Goal: Obtain resource: Download file/media

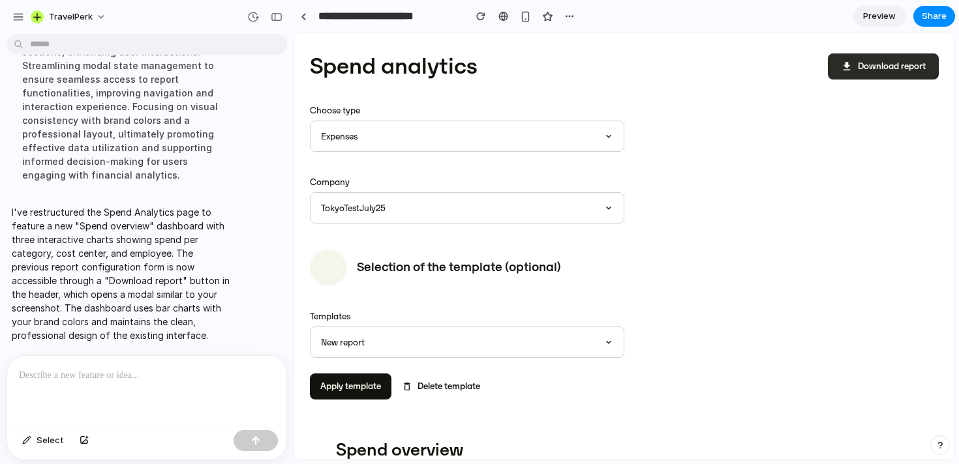
click at [865, 57] on button "download Download report" at bounding box center [883, 66] width 111 height 26
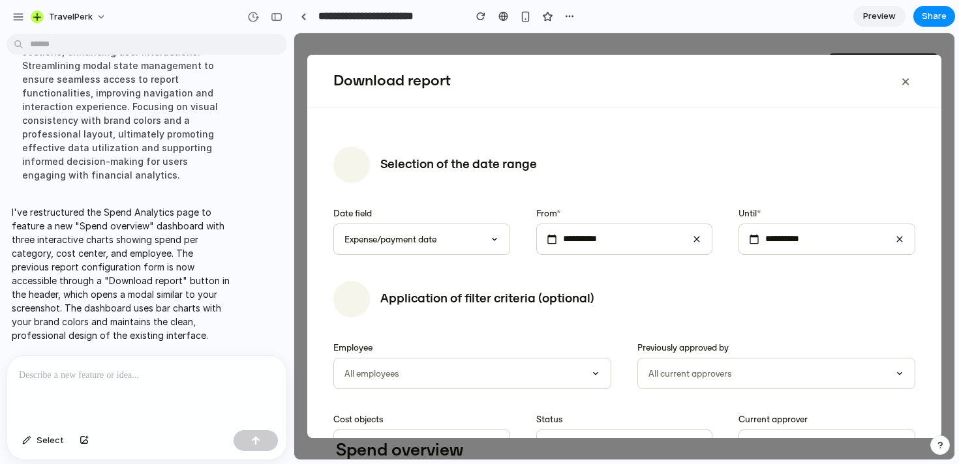
click at [903, 84] on button "×" at bounding box center [905, 81] width 20 height 26
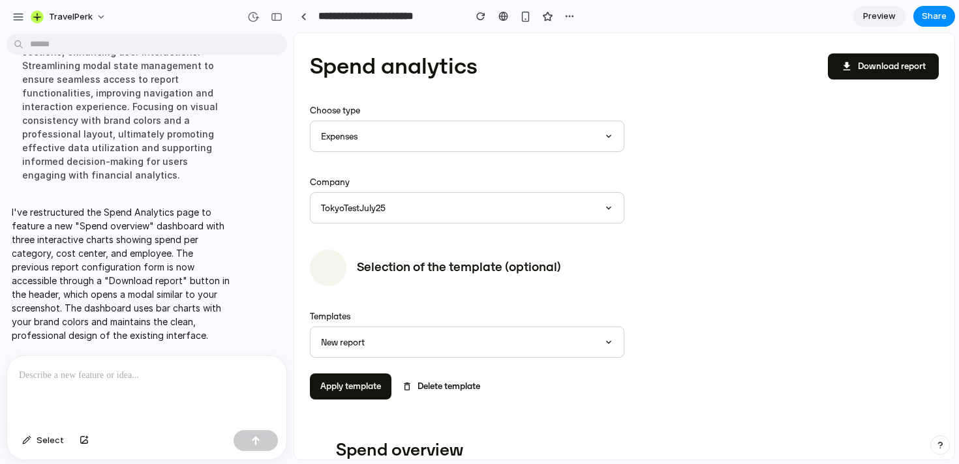
click at [87, 400] on div at bounding box center [146, 390] width 279 height 69
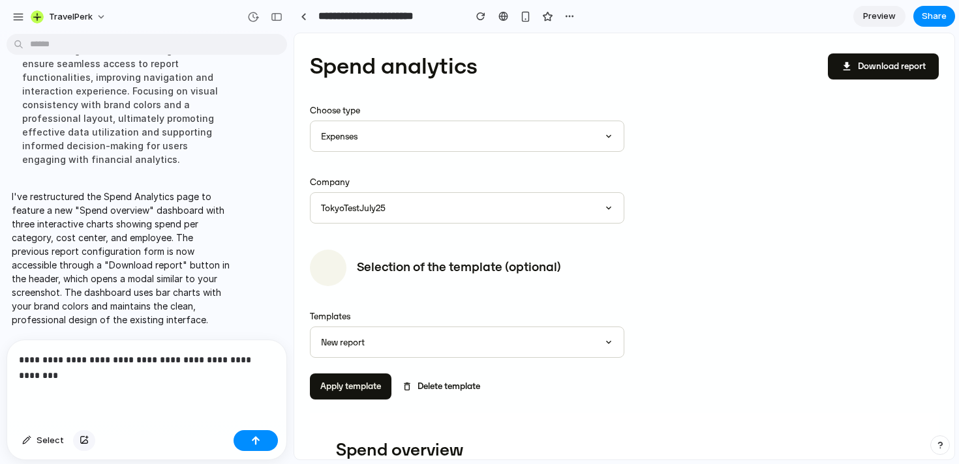
click at [85, 437] on div "button" at bounding box center [84, 441] width 9 height 8
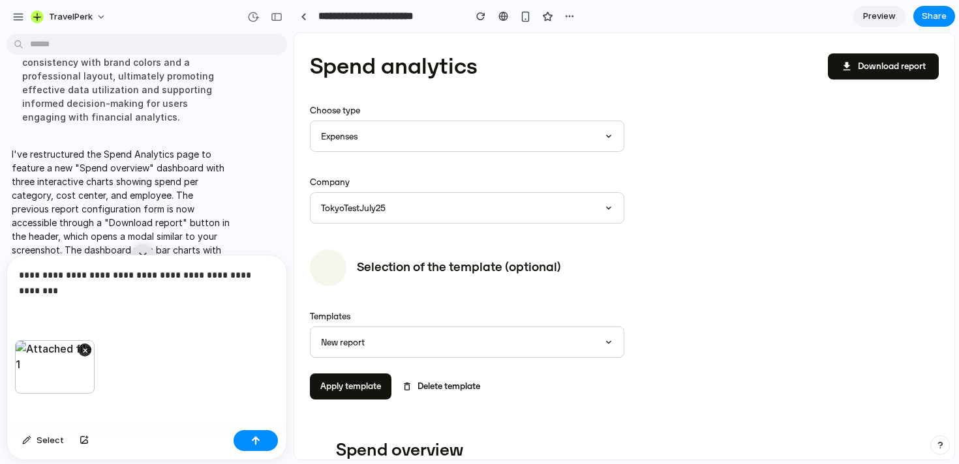
click at [164, 308] on div "**********" at bounding box center [146, 298] width 279 height 85
click at [265, 443] on button "button" at bounding box center [255, 440] width 44 height 21
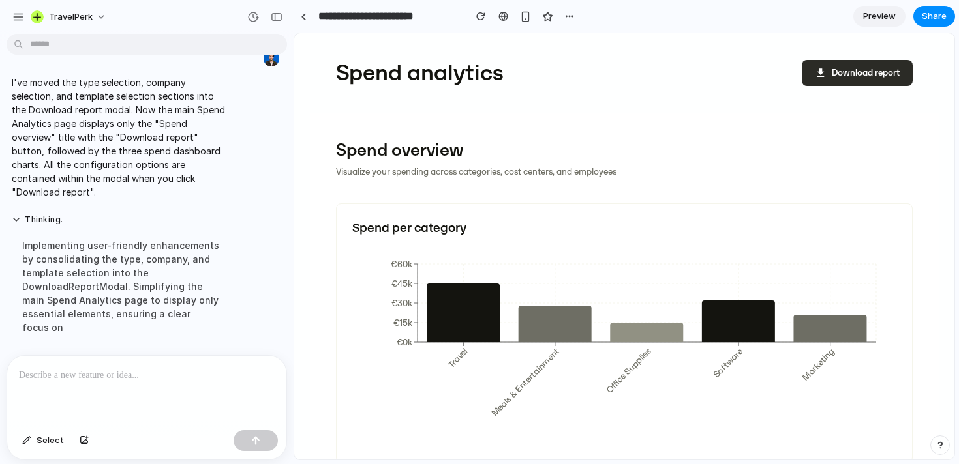
click at [863, 69] on button "download Download report" at bounding box center [856, 73] width 111 height 26
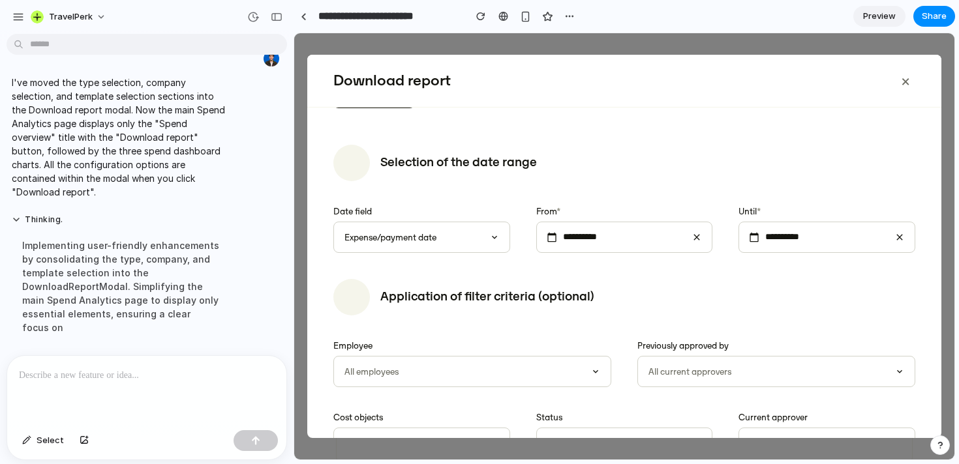
scroll to position [219, 0]
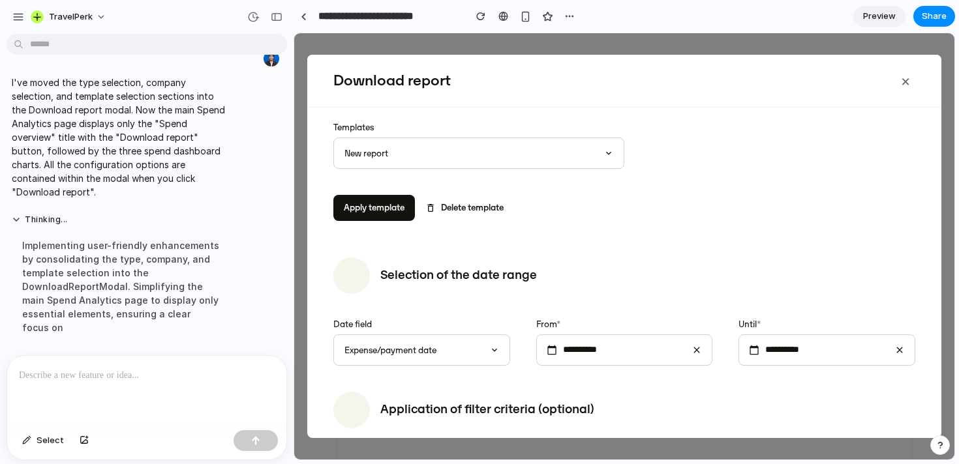
click at [904, 78] on button "×" at bounding box center [905, 81] width 20 height 26
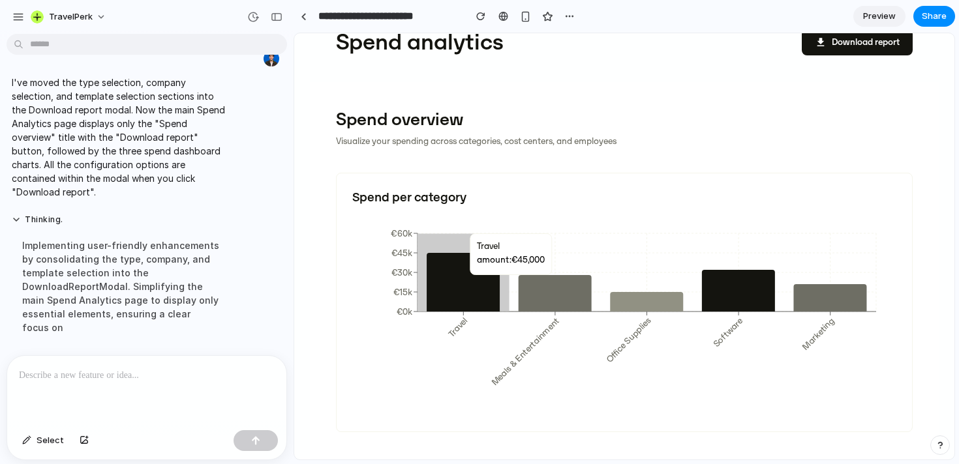
scroll to position [89, 0]
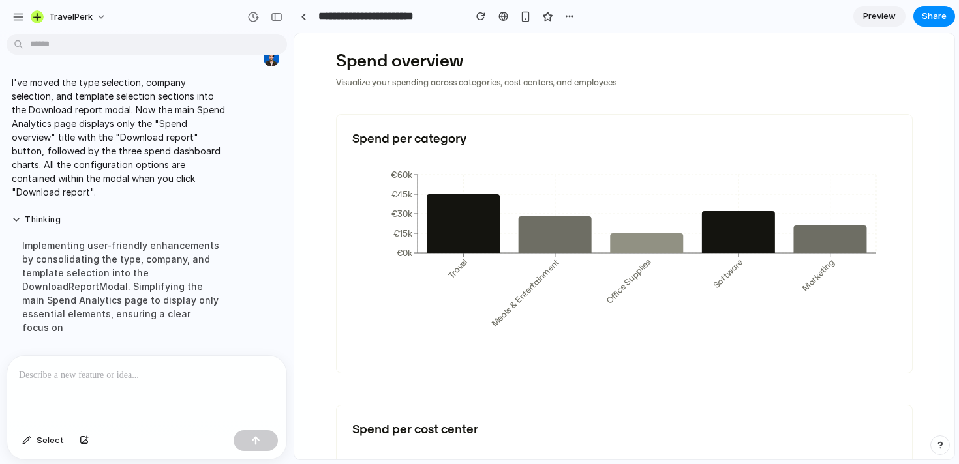
click at [175, 407] on div at bounding box center [146, 390] width 279 height 69
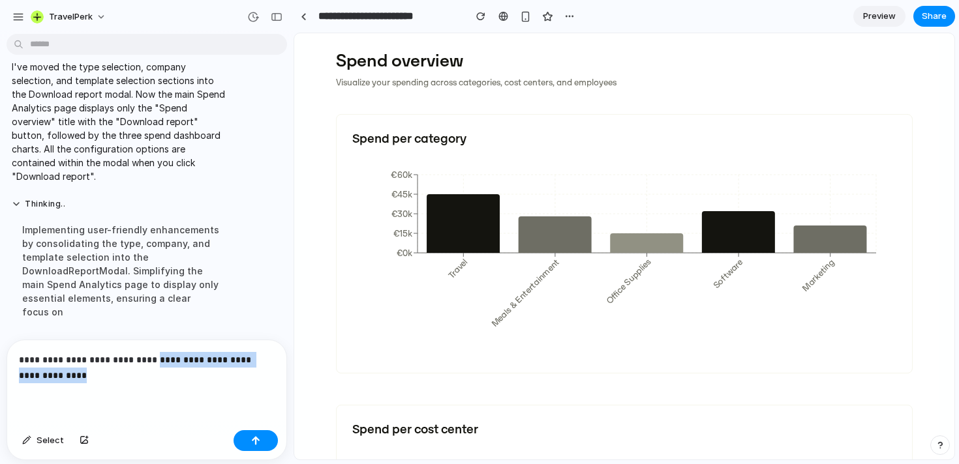
drag, startPoint x: 134, startPoint y: 391, endPoint x: 154, endPoint y: 365, distance: 33.1
click at [154, 365] on div "**********" at bounding box center [146, 382] width 279 height 85
click at [262, 453] on div "Select" at bounding box center [146, 442] width 279 height 35
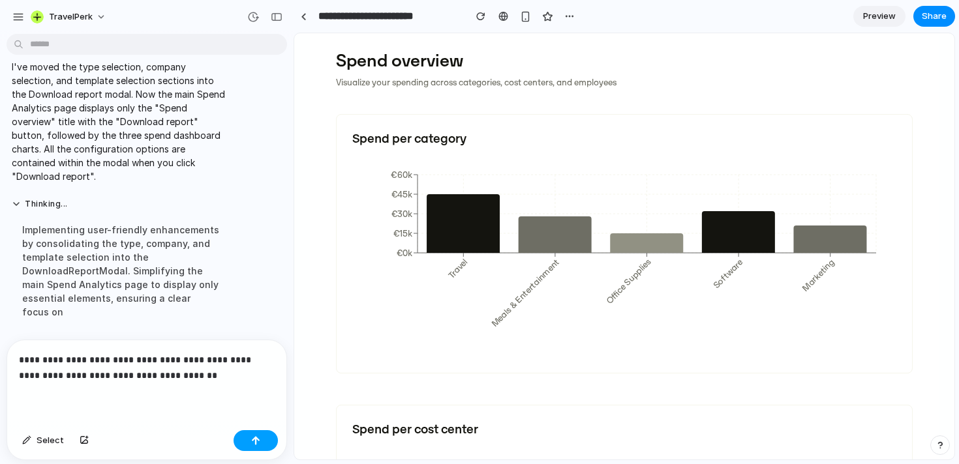
click at [258, 440] on div "button" at bounding box center [255, 440] width 9 height 9
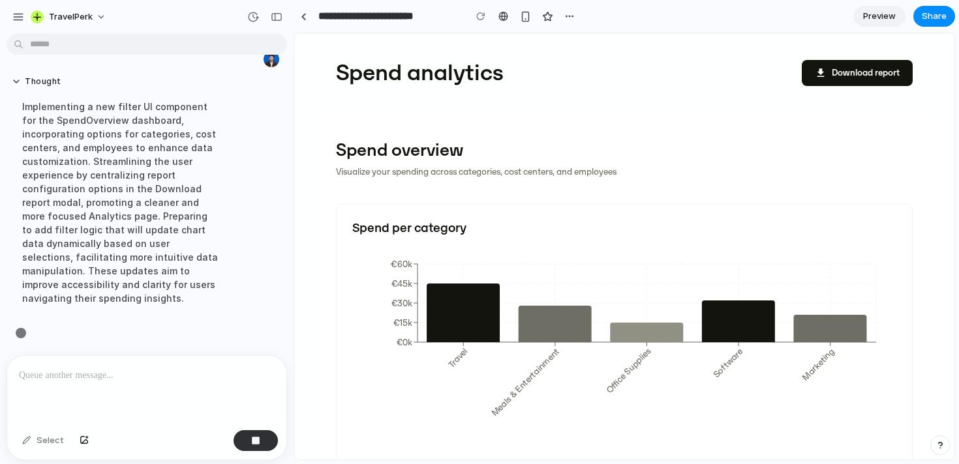
scroll to position [1010, 0]
click at [82, 441] on div "button" at bounding box center [84, 441] width 9 height 8
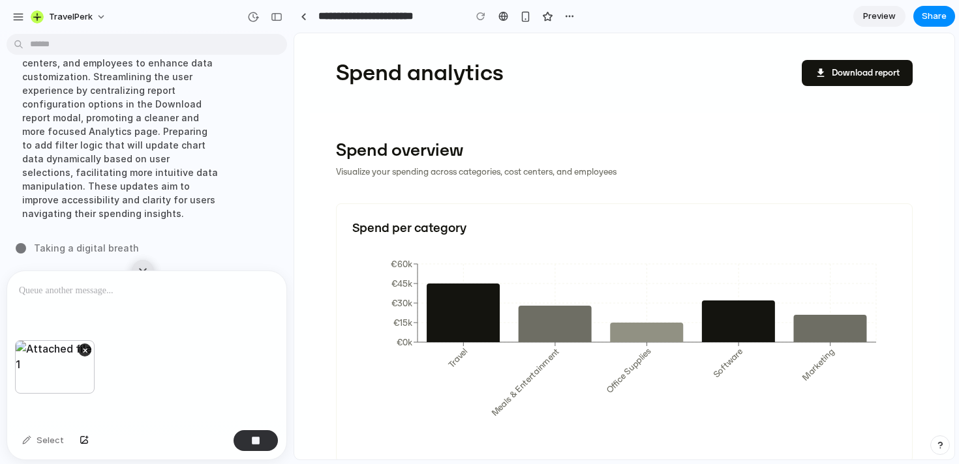
click at [117, 291] on p at bounding box center [147, 291] width 256 height 16
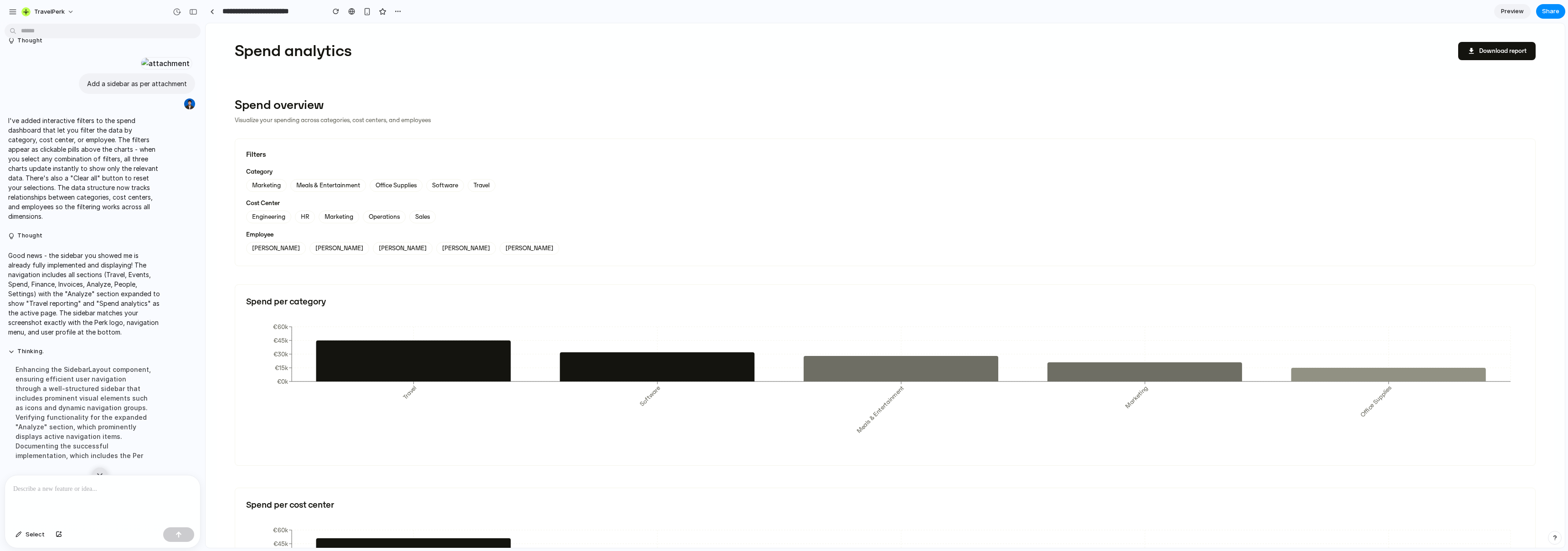
scroll to position [1172, 0]
click at [670, 18] on div "Preview Share" at bounding box center [1530, 11] width 71 height 15
click at [670, 10] on span "Preview" at bounding box center [1512, 11] width 23 height 9
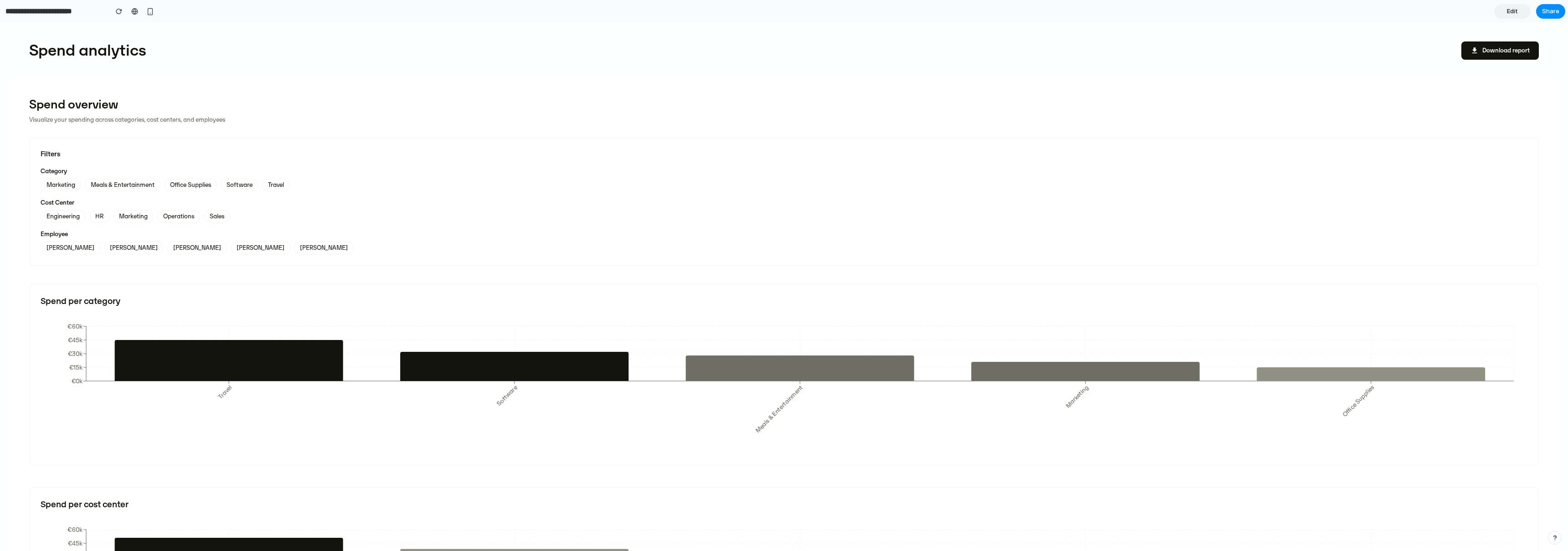
click at [670, 10] on span "Edit" at bounding box center [1513, 11] width 11 height 9
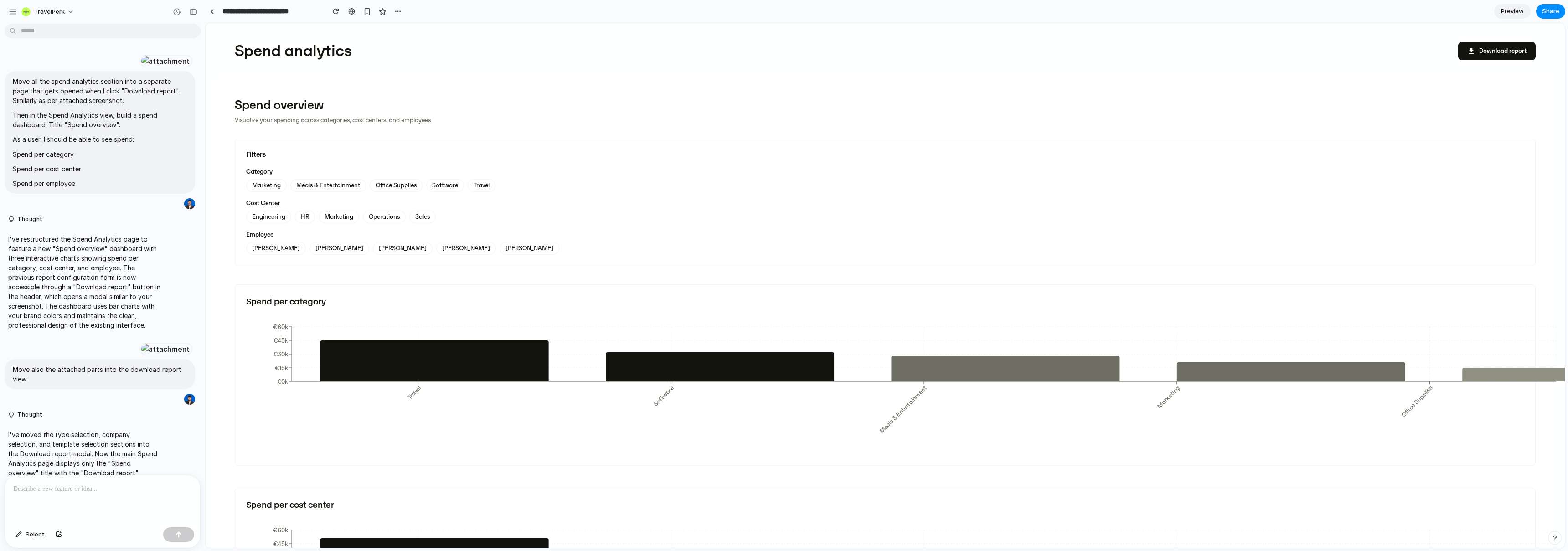
scroll to position [1061, 0]
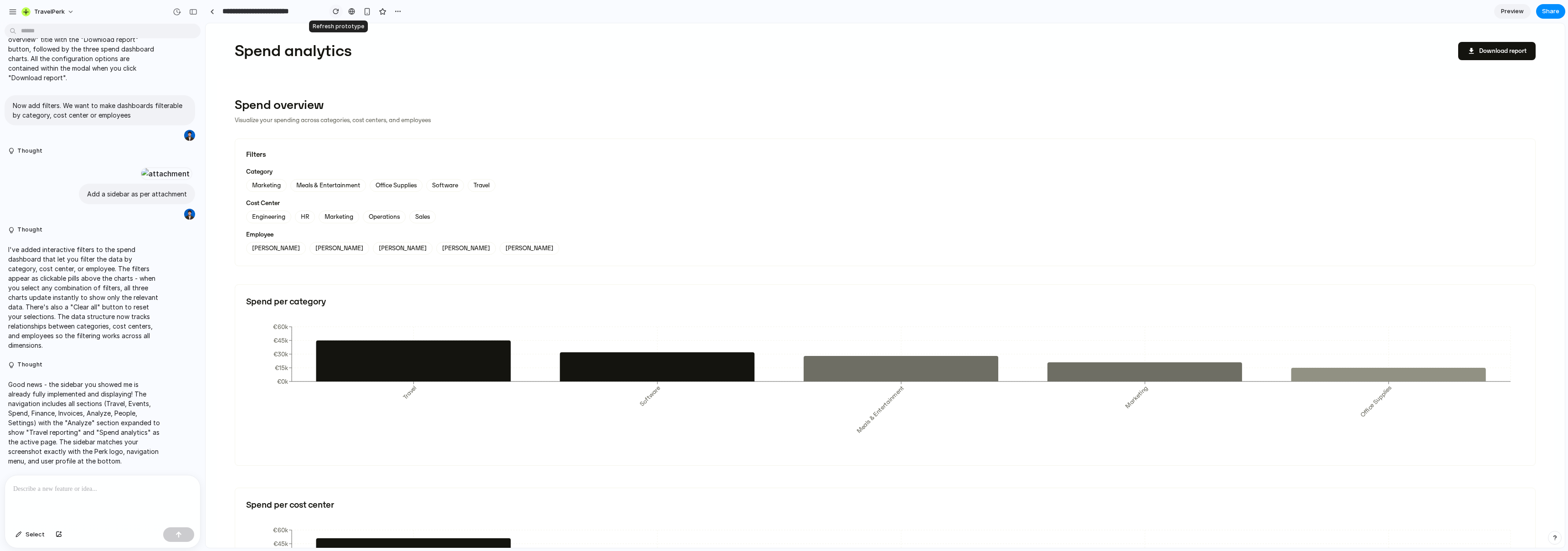
click at [340, 10] on button "button" at bounding box center [336, 12] width 14 height 14
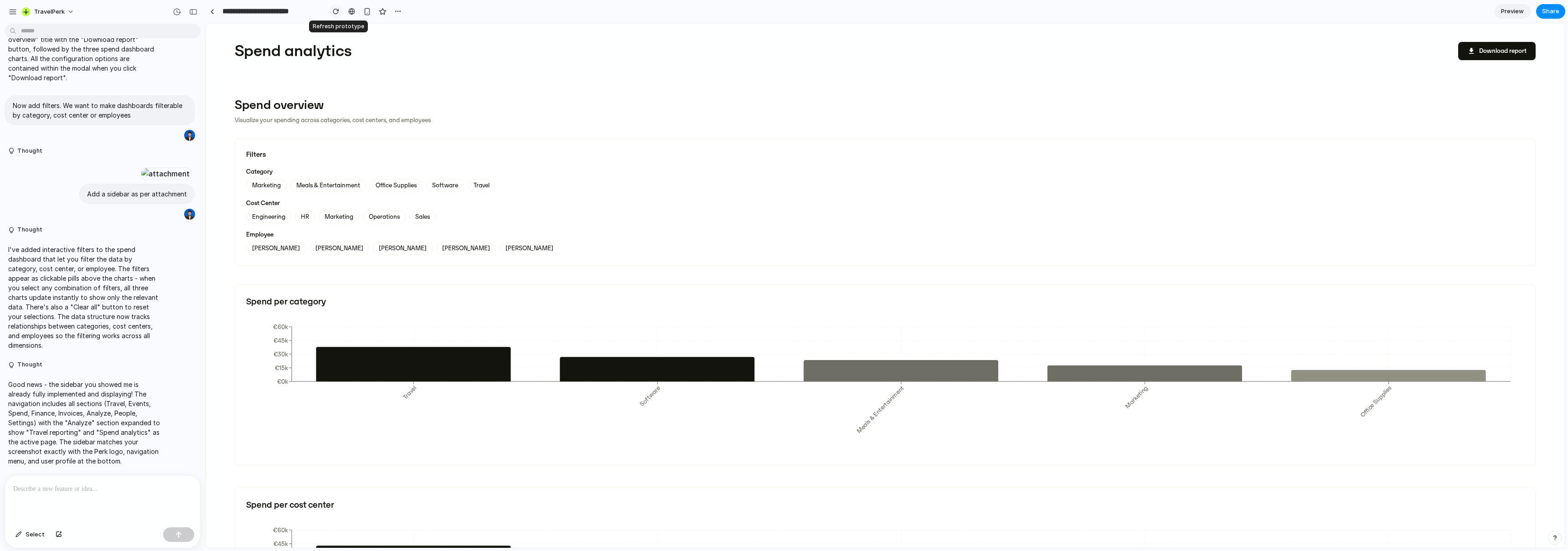
click at [335, 12] on div "button" at bounding box center [336, 11] width 6 height 6
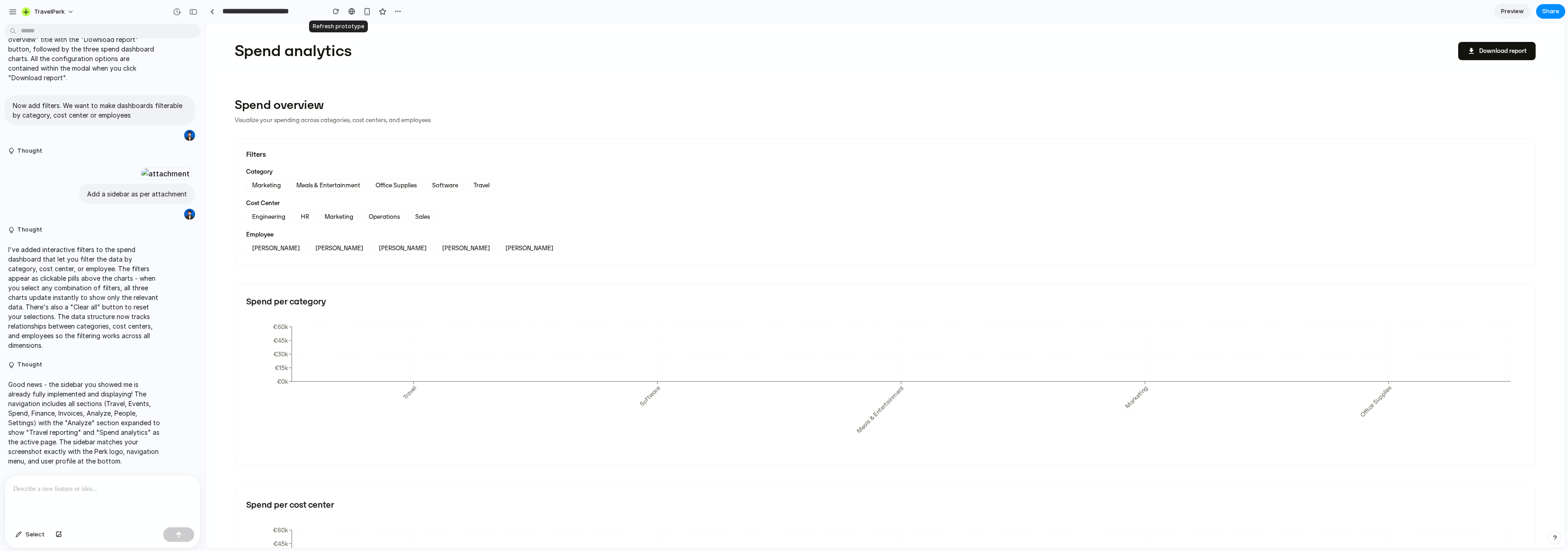
scroll to position [0, 0]
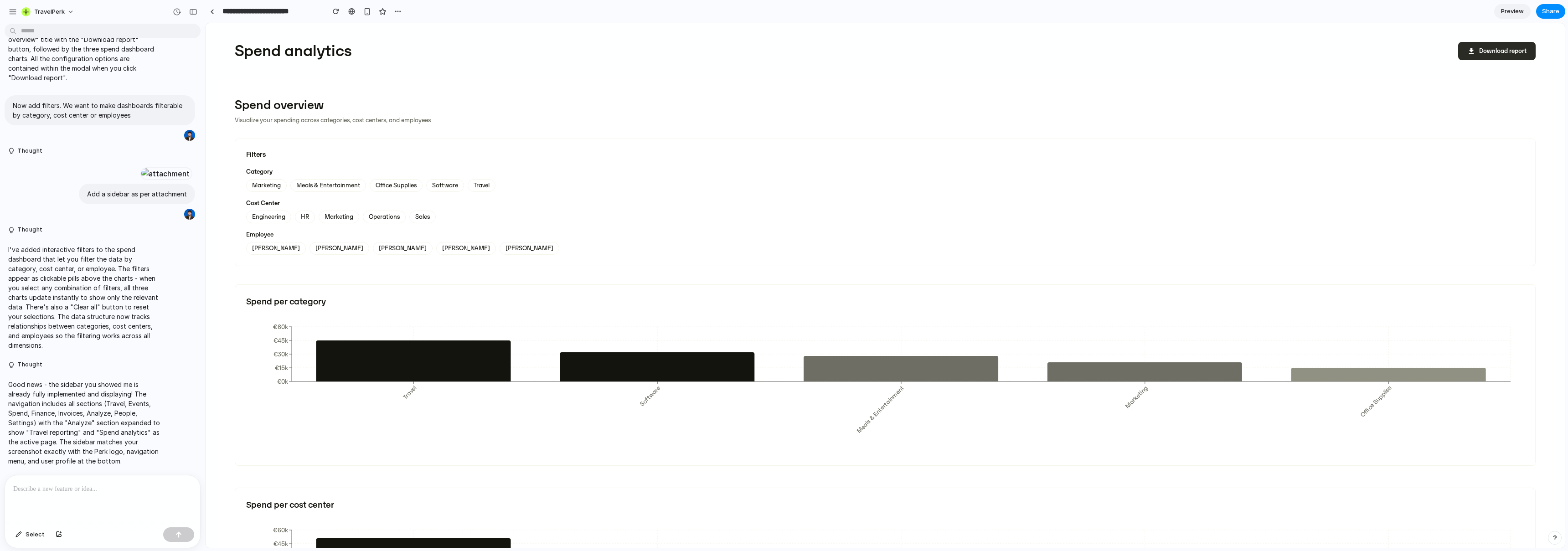
click at [670, 54] on button "download Download report" at bounding box center [1497, 51] width 78 height 18
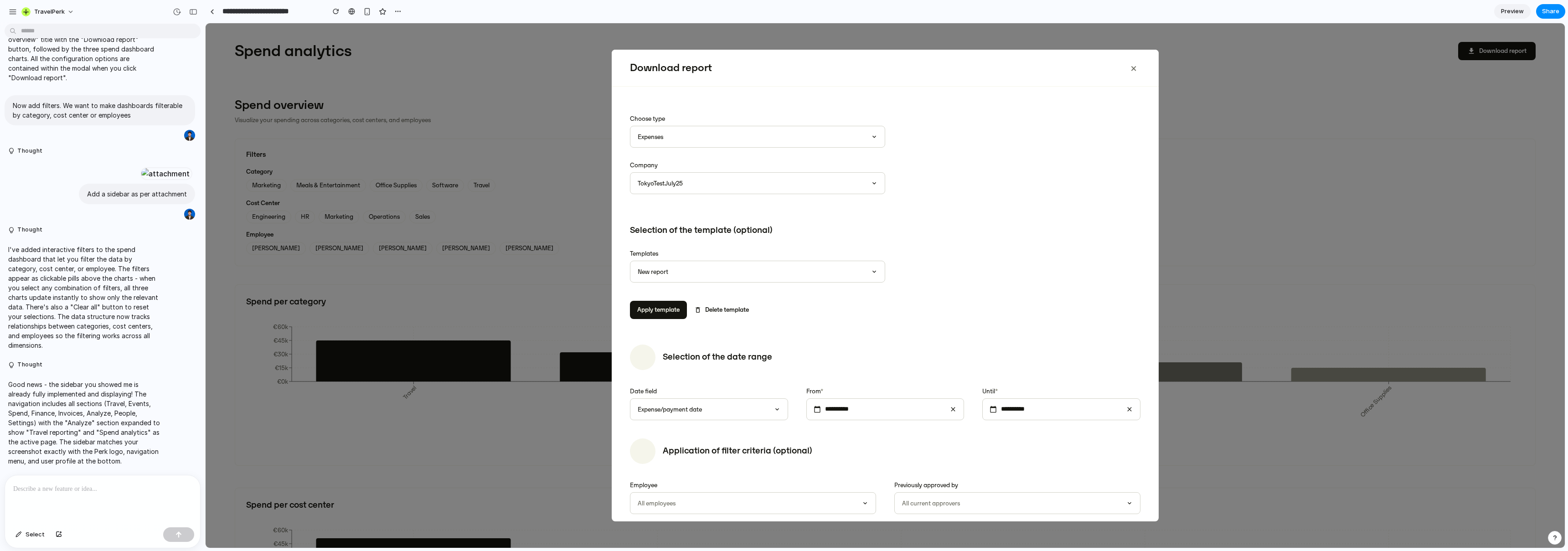
click at [670, 293] on div "**********" at bounding box center [885, 285] width 1360 height 525
click at [670, 90] on div "**********" at bounding box center [885, 285] width 1360 height 525
click at [670, 68] on div "Download report ×" at bounding box center [885, 68] width 547 height 37
click at [670, 68] on button "×" at bounding box center [1134, 68] width 14 height 18
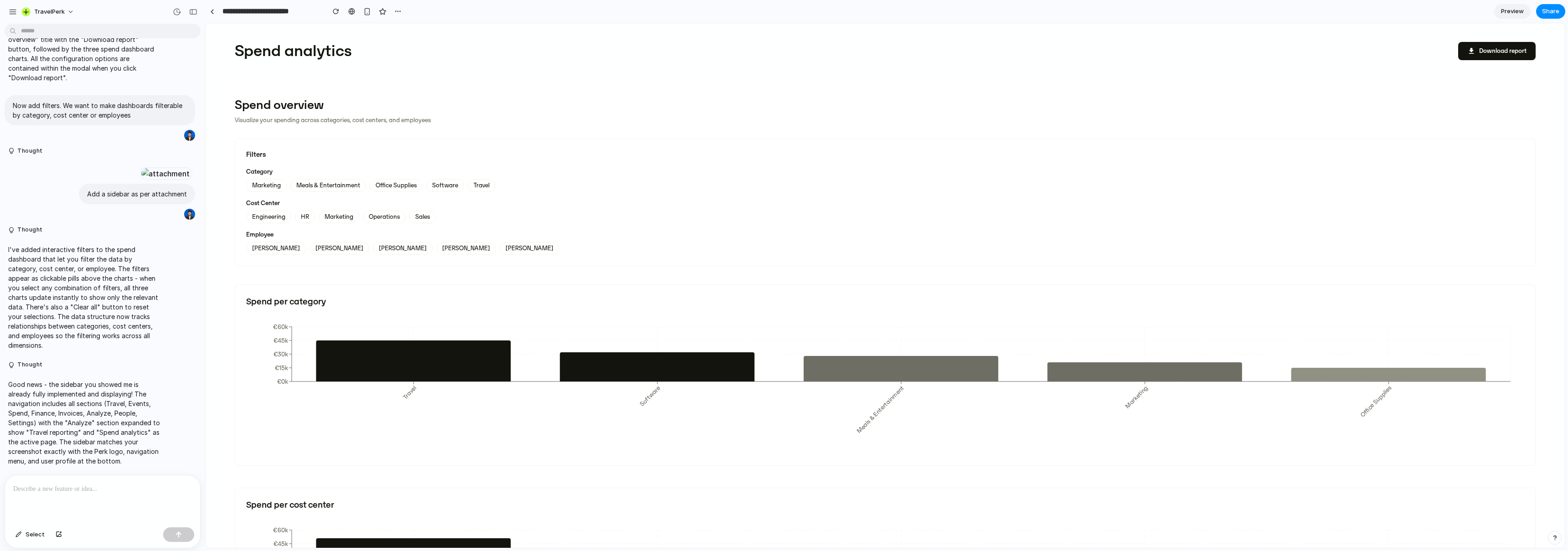
click at [126, 324] on p at bounding box center [103, 489] width 179 height 11
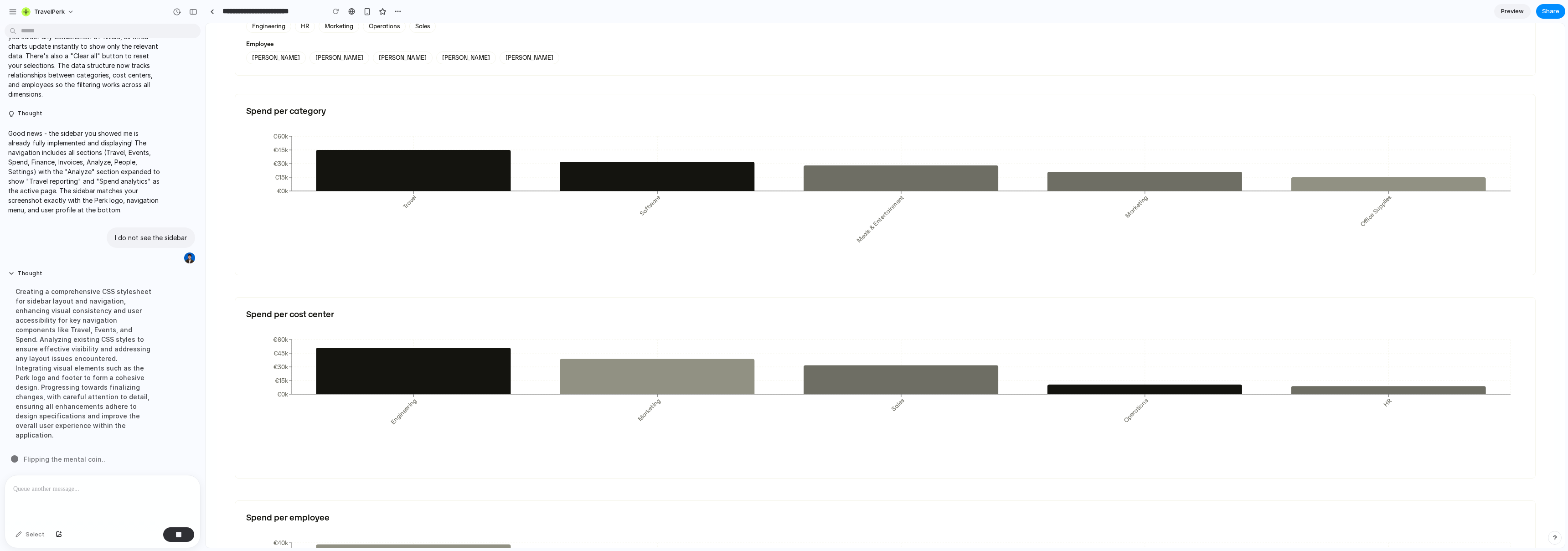
scroll to position [188, 0]
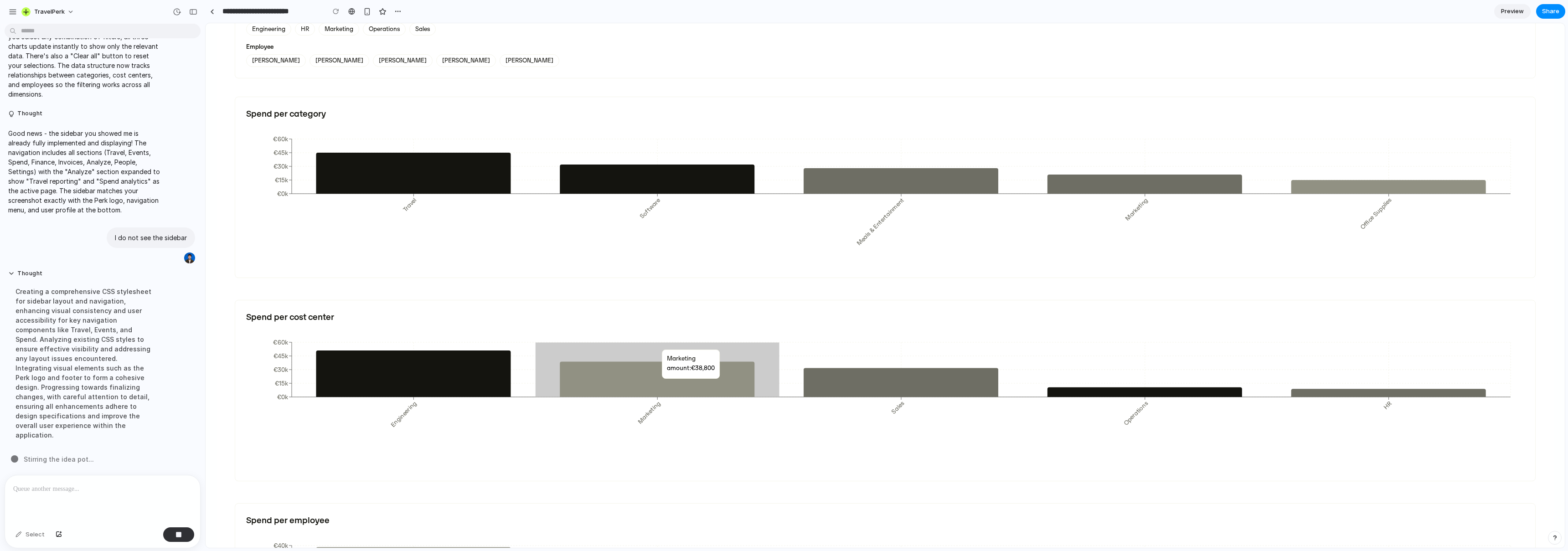
click at [670, 324] on icon at bounding box center [657, 379] width 194 height 36
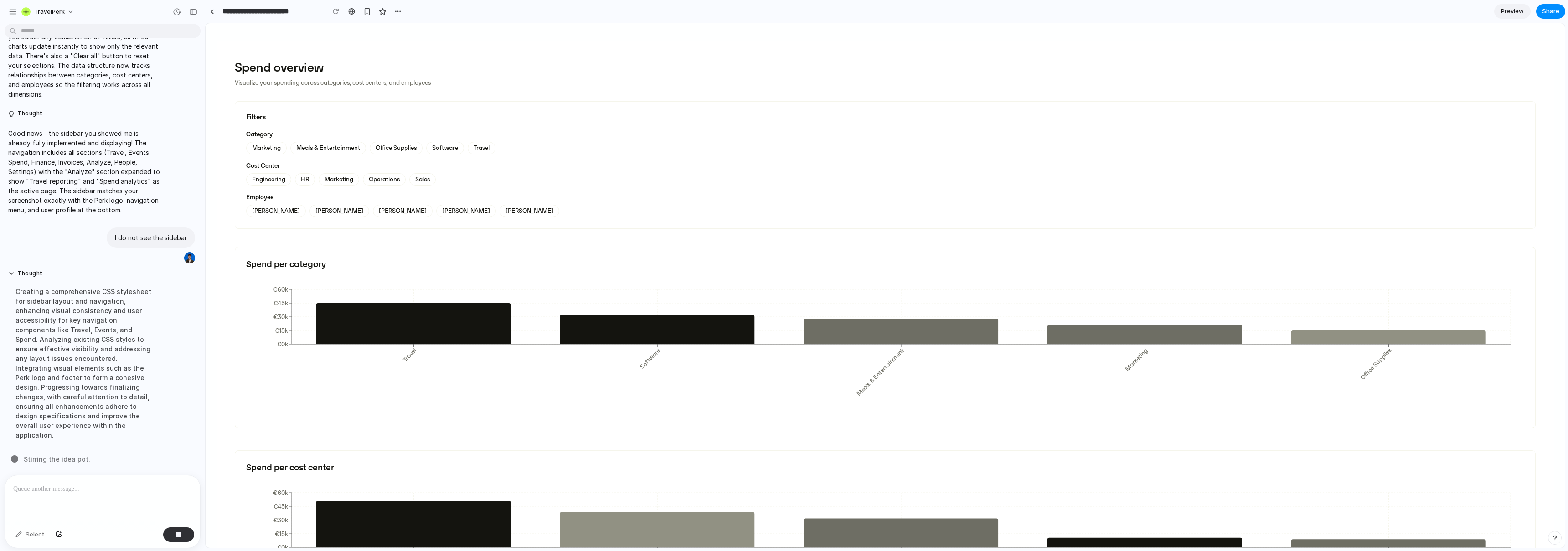
scroll to position [0, 0]
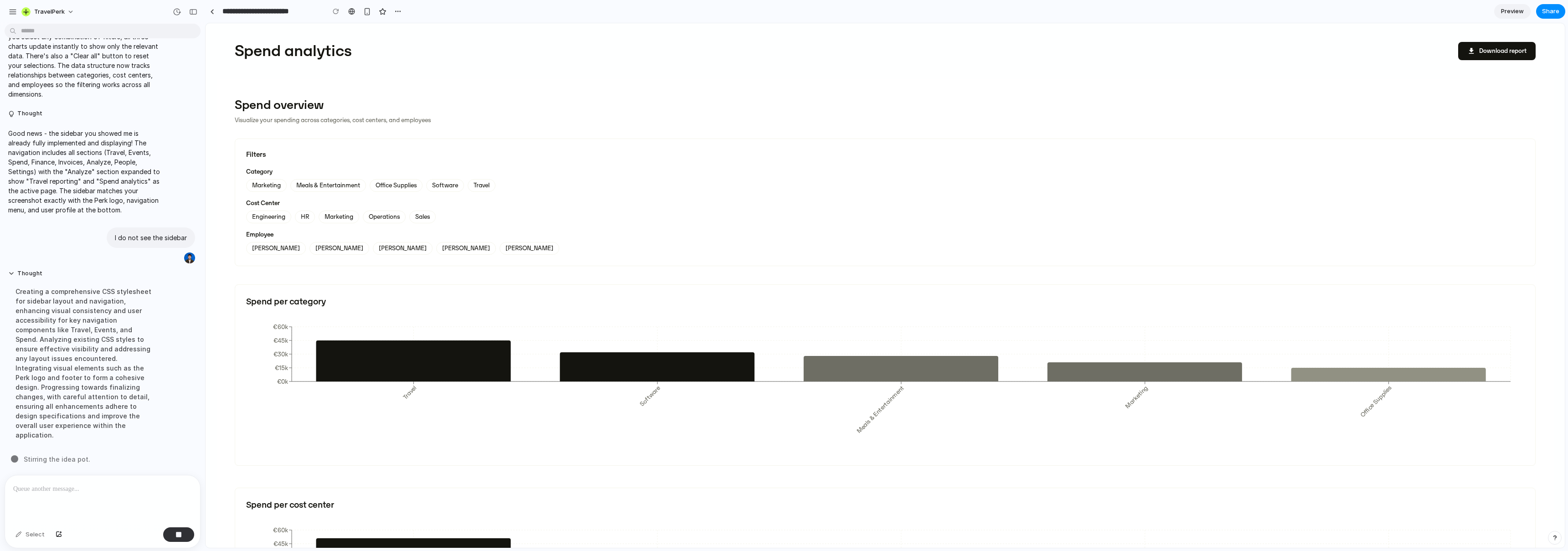
click at [670, 61] on div "Spend analytics download Download report" at bounding box center [885, 51] width 1337 height 56
click at [670, 55] on button "download Download report" at bounding box center [1497, 51] width 78 height 18
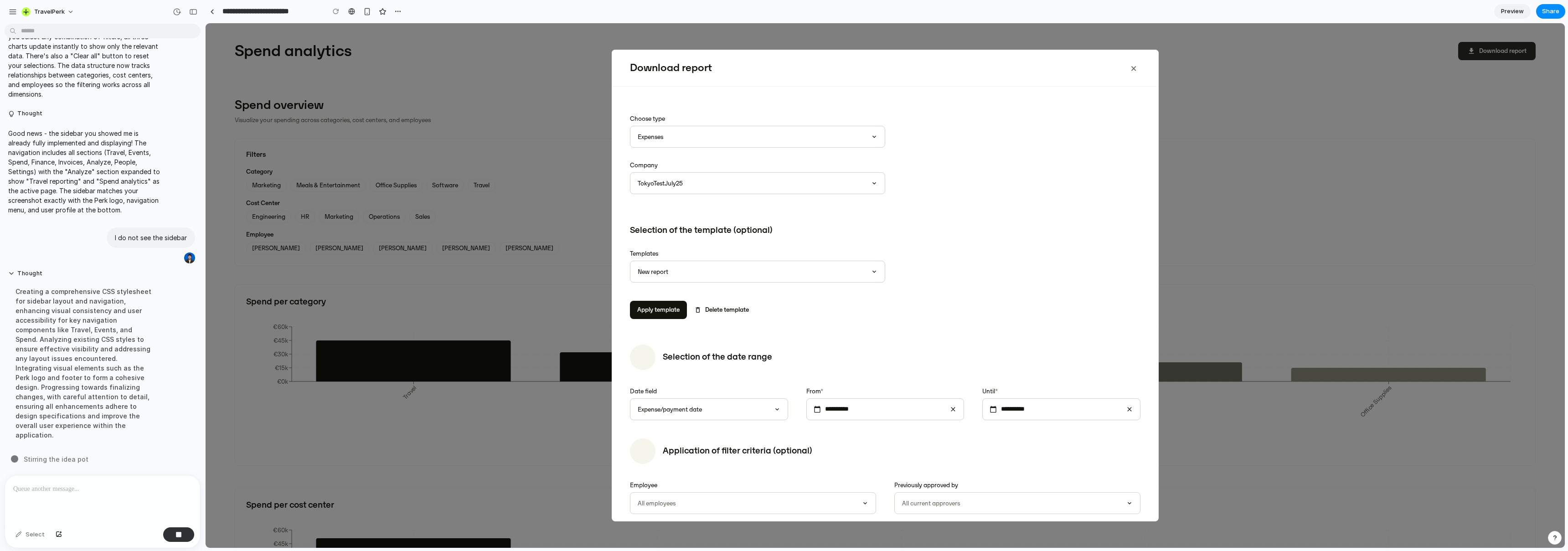
click at [670, 55] on div "**********" at bounding box center [885, 285] width 1360 height 525
click at [670, 71] on button "×" at bounding box center [1134, 68] width 14 height 18
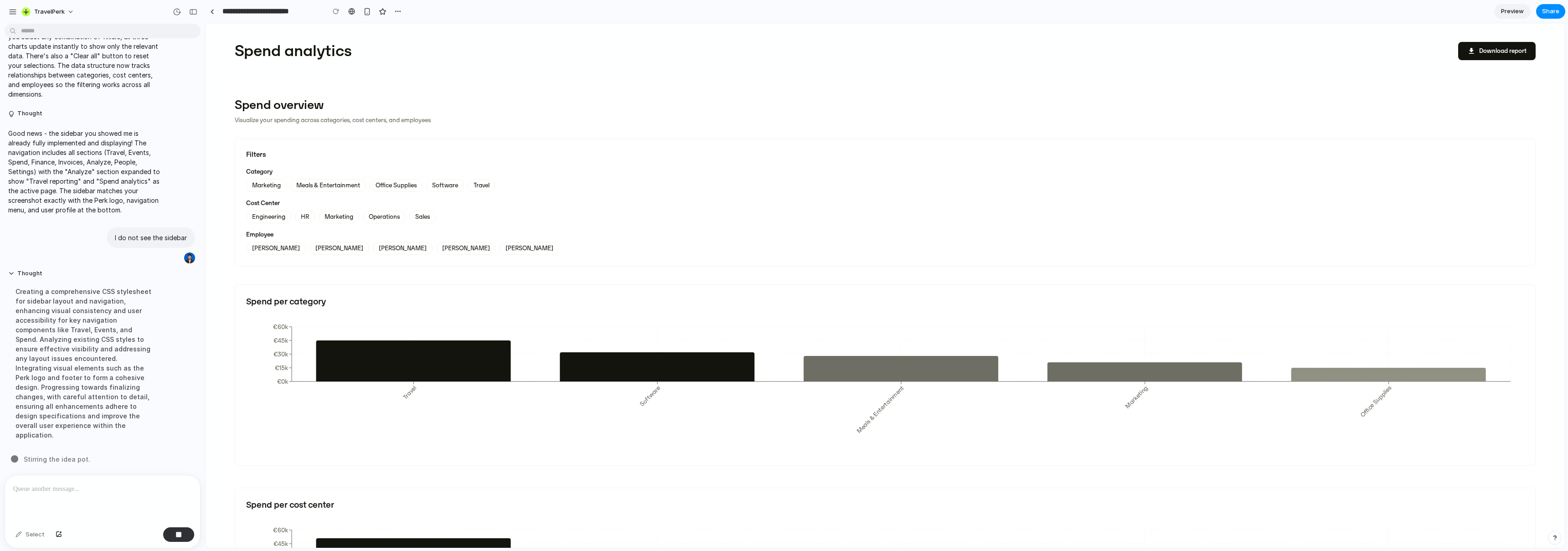
click at [670, 71] on div "Spend analytics download Download report" at bounding box center [885, 51] width 1337 height 56
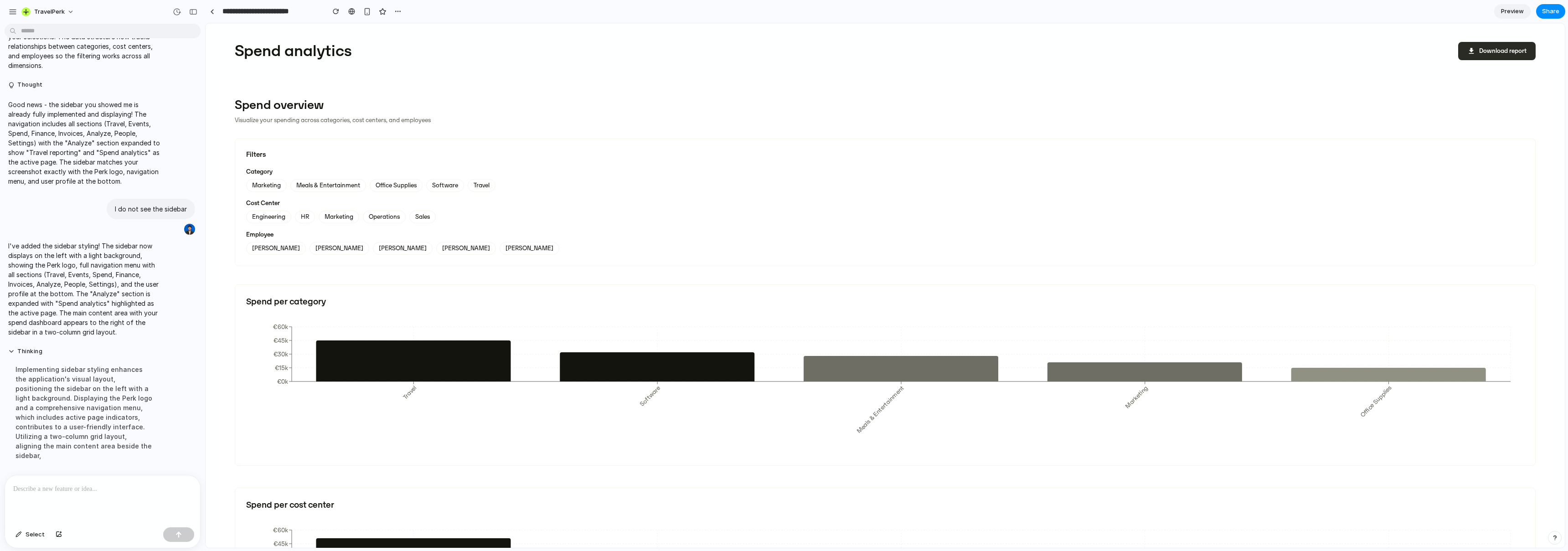
click at [670, 55] on button "download Download report" at bounding box center [1497, 51] width 78 height 18
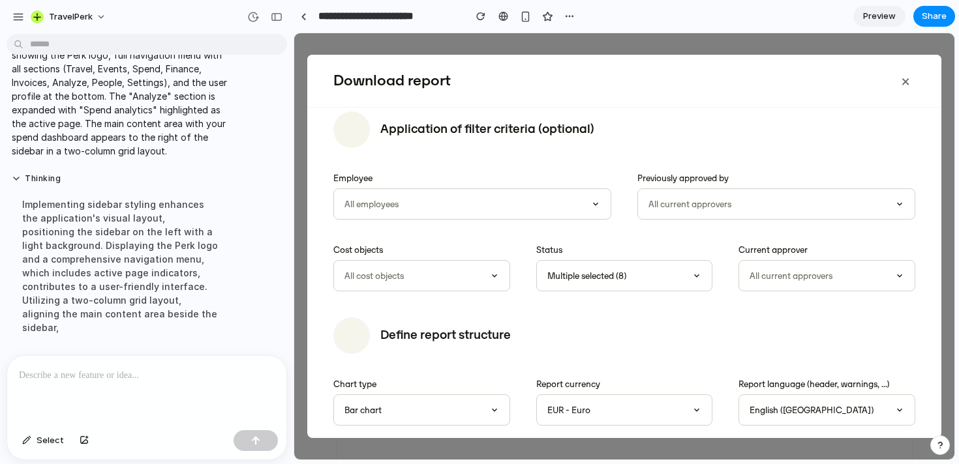
scroll to position [513, 0]
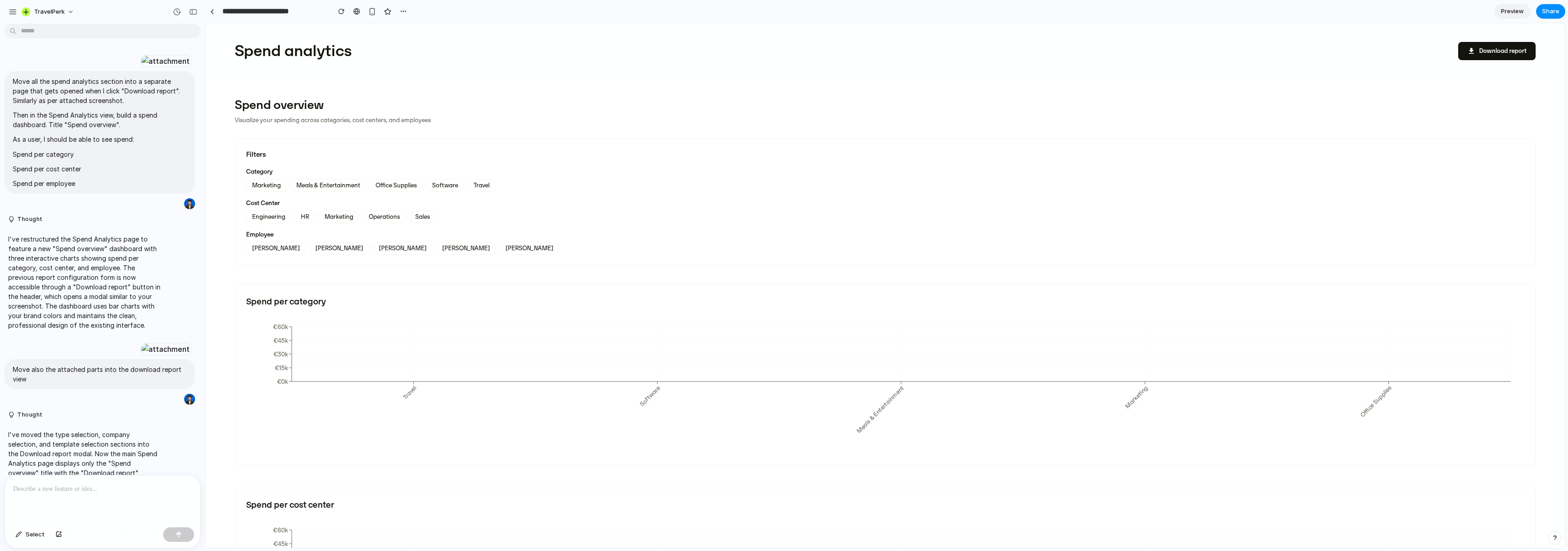
scroll to position [1231, 0]
